Goal: Information Seeking & Learning: Understand process/instructions

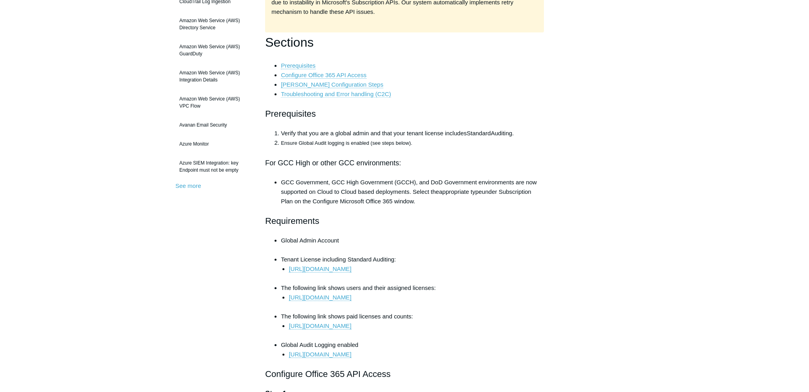
scroll to position [167, 0]
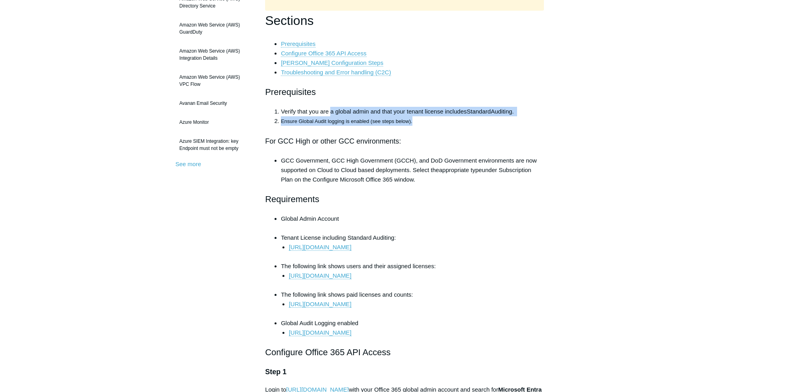
drag, startPoint x: 415, startPoint y: 122, endPoint x: 329, endPoint y: 114, distance: 86.2
click at [329, 114] on ol "Verify that you are a global admin and that your tenant license includes Standa…" at bounding box center [408, 116] width 271 height 19
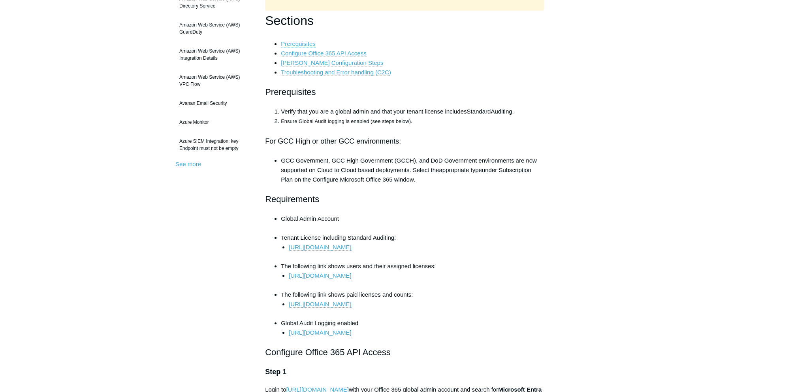
click at [327, 114] on span "Verify that you are a global admin and that your tenant license includes" at bounding box center [374, 111] width 186 height 7
click at [332, 123] on span "Ensure Global Audit logging is enabled (see steps below)." at bounding box center [346, 121] width 131 height 6
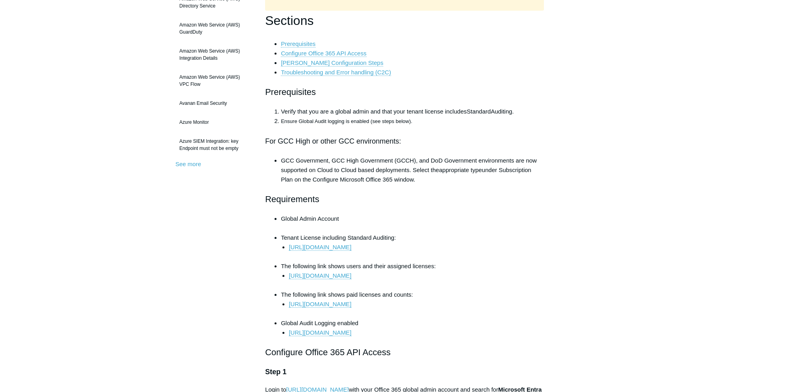
click at [332, 123] on span "Ensure Global Audit logging is enabled (see steps below)." at bounding box center [346, 121] width 131 height 6
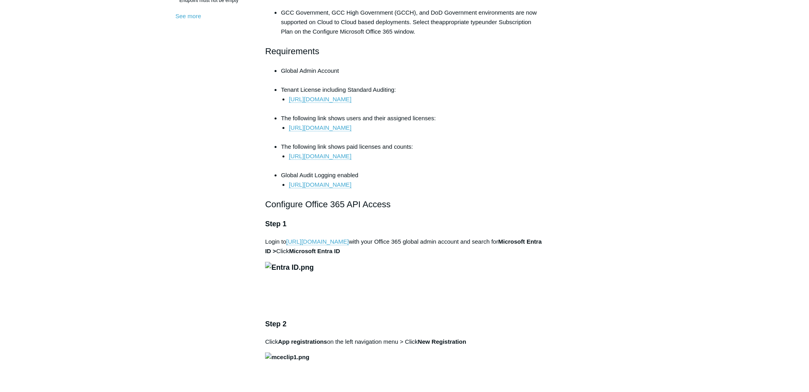
scroll to position [334, 0]
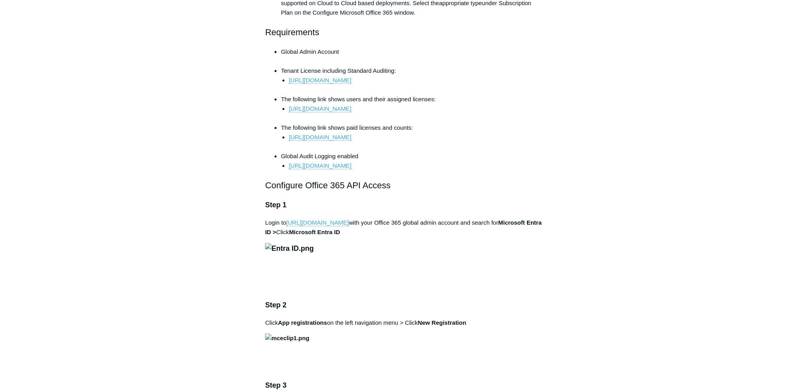
click at [390, 190] on h2 "Configure Office 365 API Access" at bounding box center [404, 185] width 279 height 14
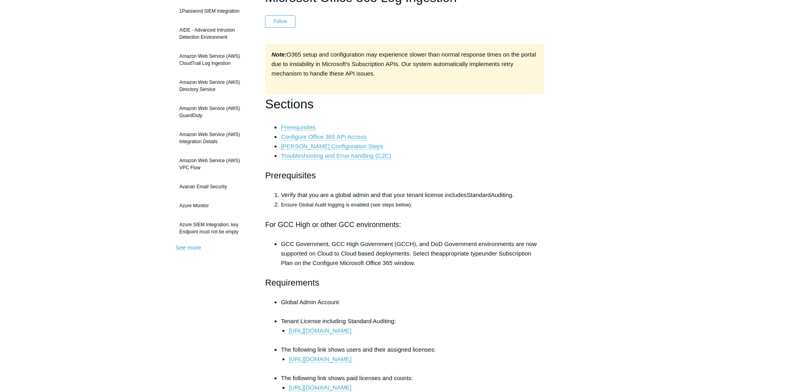
scroll to position [0, 0]
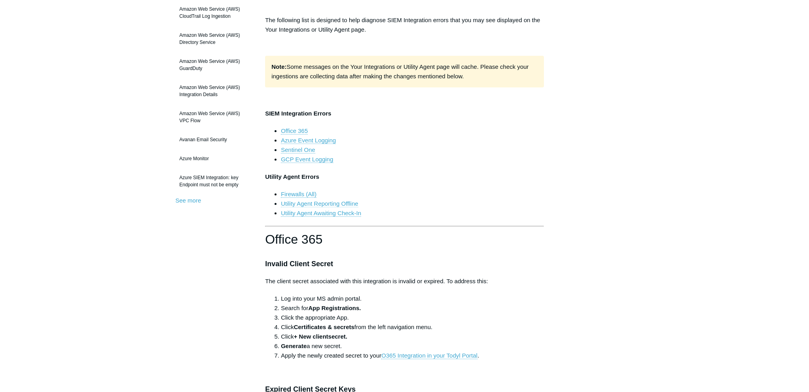
scroll to position [167, 0]
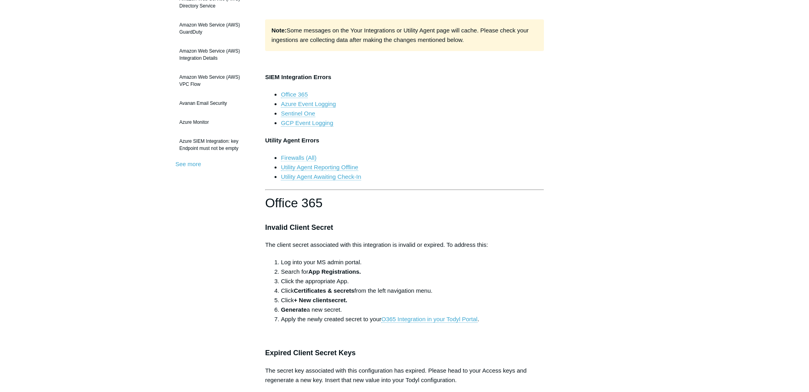
click at [309, 159] on link "Firewalls (All)" at bounding box center [299, 157] width 36 height 7
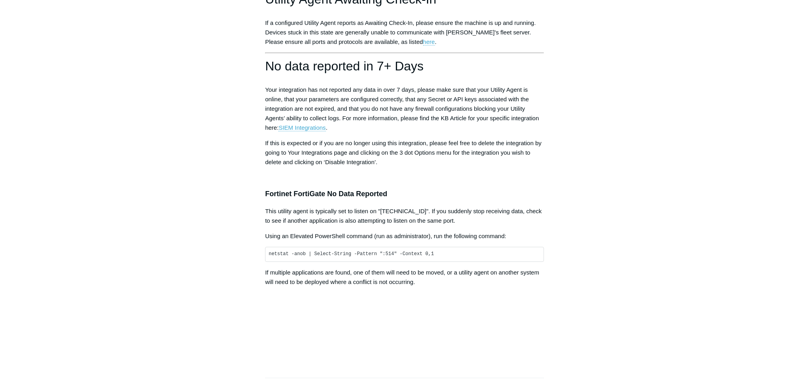
scroll to position [1367, 0]
